Goal: Check status: Check status

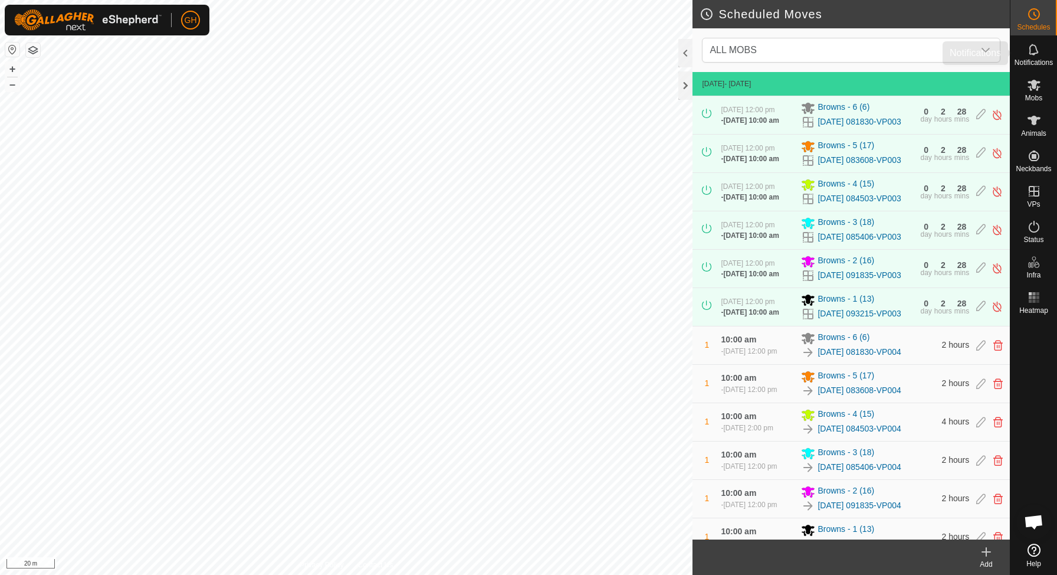
click at [1038, 51] on icon at bounding box center [1034, 49] width 14 height 14
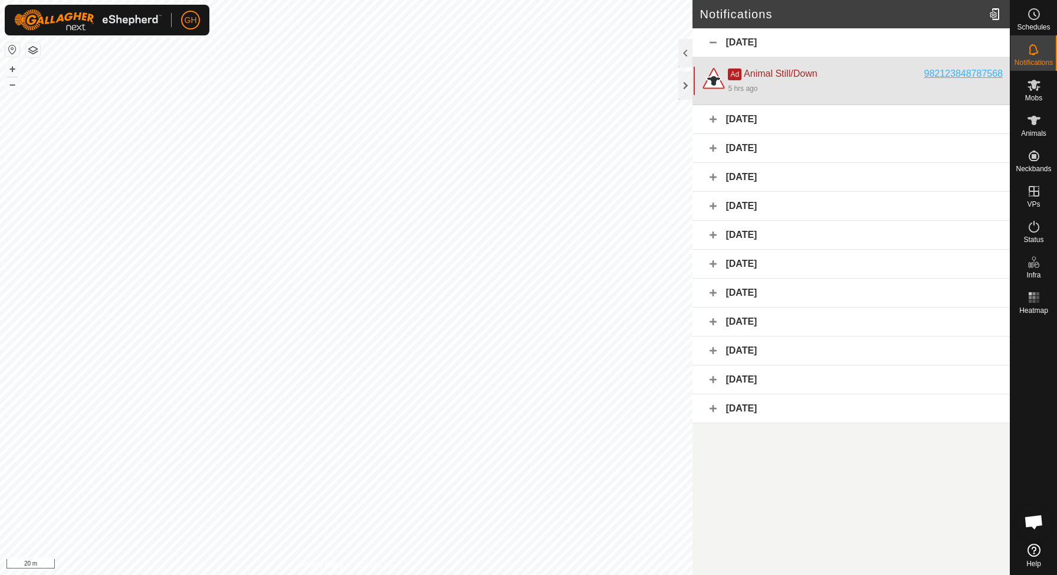
click at [967, 70] on div "982123848787568" at bounding box center [964, 74] width 78 height 14
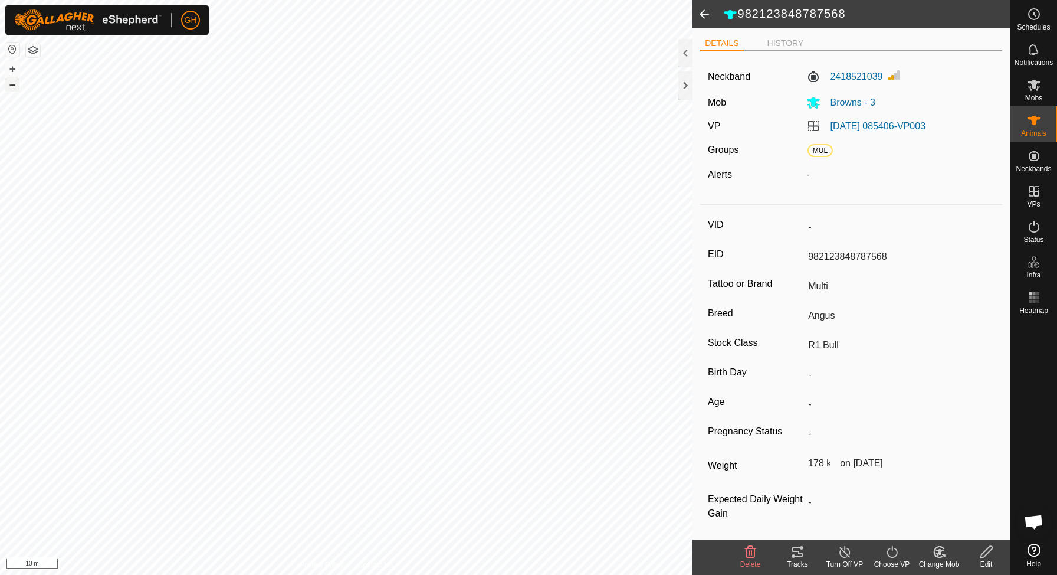
click at [12, 83] on button "–" at bounding box center [12, 84] width 14 height 14
click at [16, 84] on button "–" at bounding box center [12, 84] width 14 height 14
